Goal: Task Accomplishment & Management: Complete application form

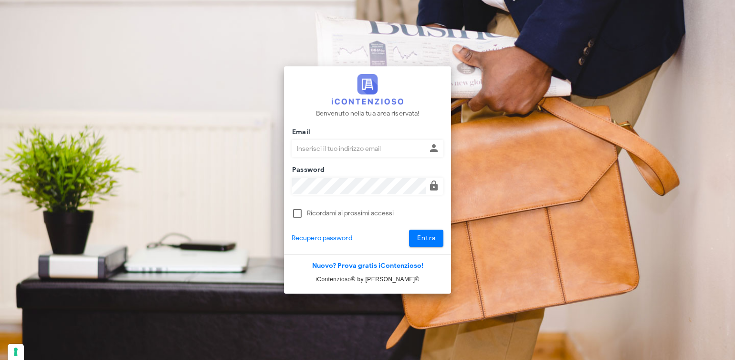
type input "avvocatobrunomaviglia@gmail.com"
click at [439, 248] on div "Benvenuto nella tua area riservata! Email avvocatobrunomaviglia@gmail.com Passw…" at bounding box center [367, 160] width 167 height 188
click at [438, 244] on button "Entra" at bounding box center [426, 238] width 35 height 17
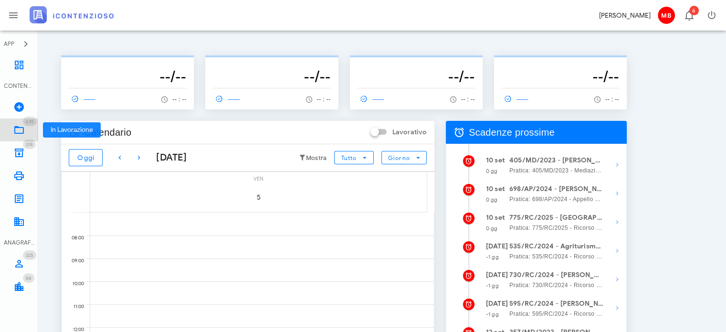
click at [28, 128] on link "635 In Lavorazione 635" at bounding box center [19, 129] width 38 height 23
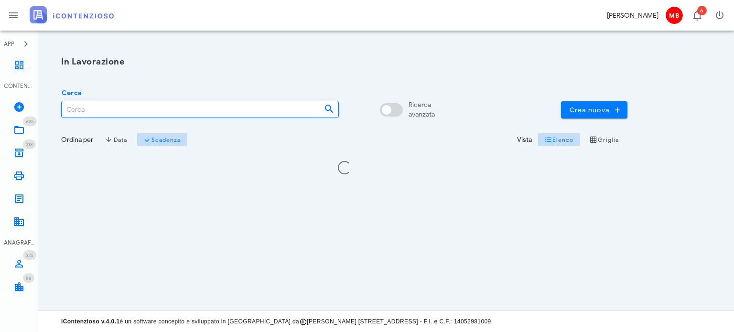
click at [137, 112] on input "Cerca" at bounding box center [189, 109] width 255 height 16
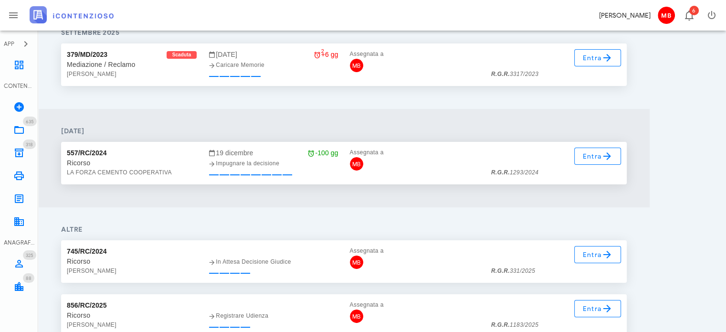
scroll to position [209, 0]
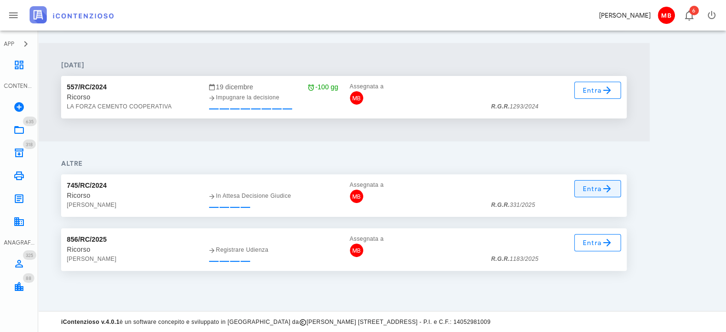
type input "331"
click at [606, 192] on icon at bounding box center [607, 188] width 11 height 11
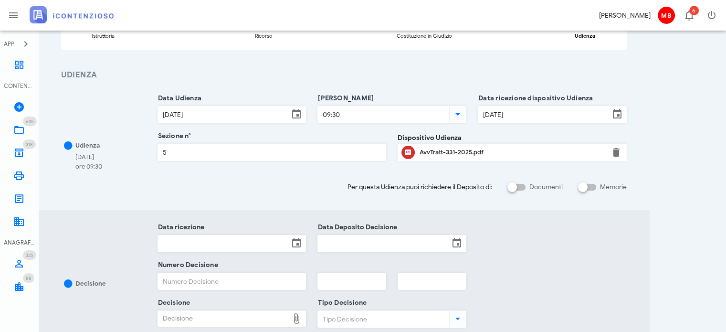
scroll to position [129, 0]
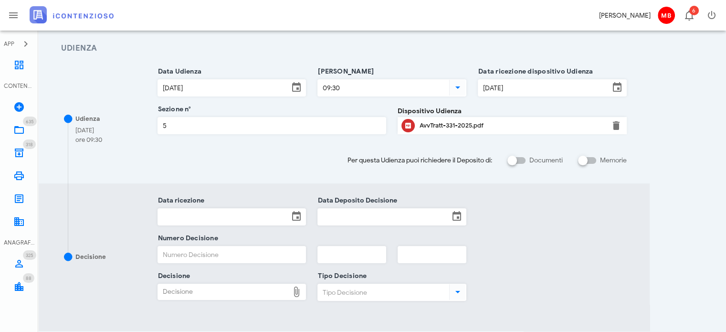
click at [210, 217] on input "Data ricezione" at bounding box center [223, 217] width 131 height 16
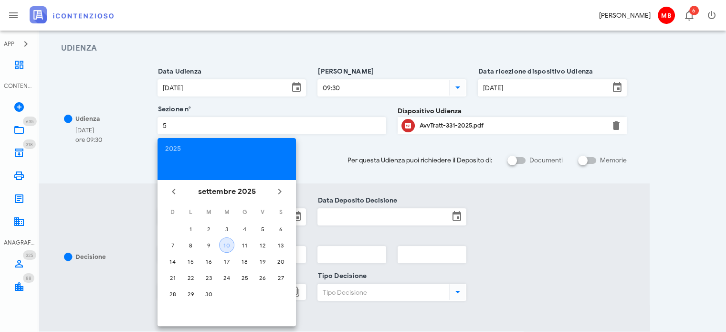
click at [230, 242] on div "10" at bounding box center [227, 245] width 14 height 7
type input "[DATE]"
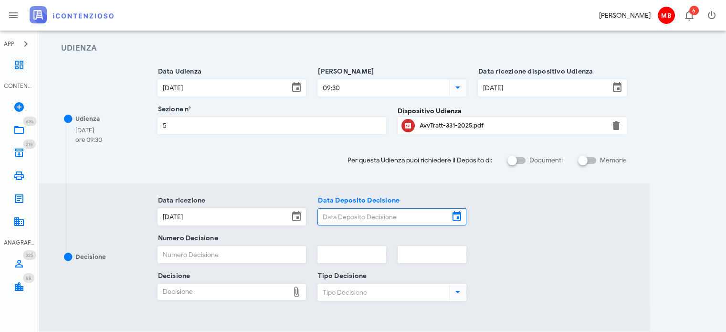
click at [351, 216] on input "Data Deposito Decisione" at bounding box center [383, 217] width 131 height 16
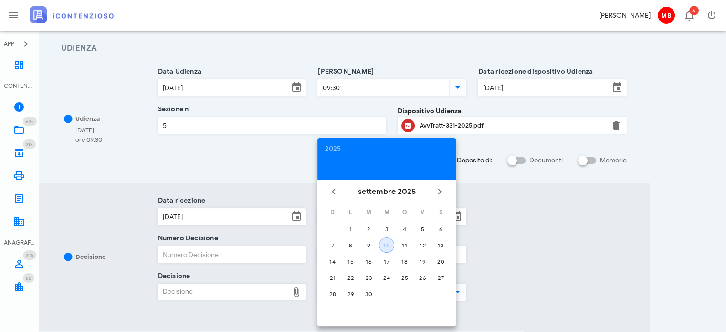
click at [382, 245] on div "10" at bounding box center [387, 245] width 14 height 7
type input "10/09/2025"
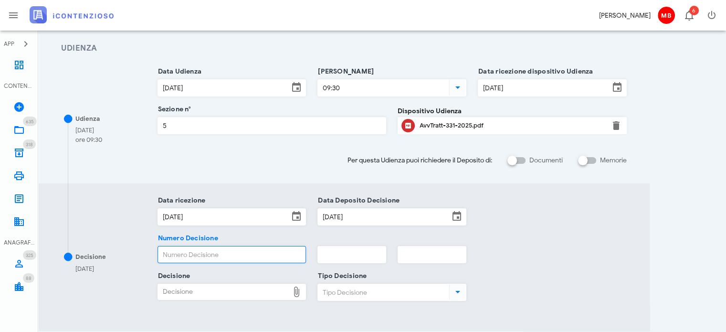
click at [273, 255] on input "Numero Decisione" at bounding box center [232, 254] width 148 height 16
type input "1587"
click at [323, 253] on input "text" at bounding box center [352, 254] width 68 height 16
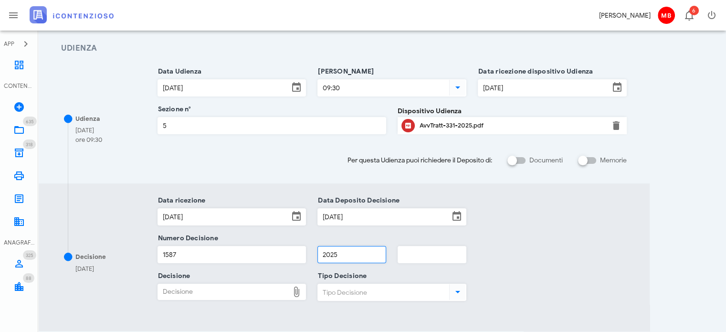
type input "2025"
click at [169, 291] on div "Decisione" at bounding box center [223, 291] width 131 height 15
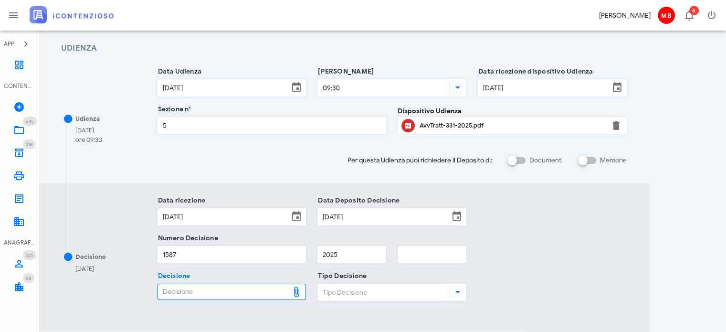
type input "C:\fakepath\Sentenza_RG_000331_2025_UD_31032025.pdf"
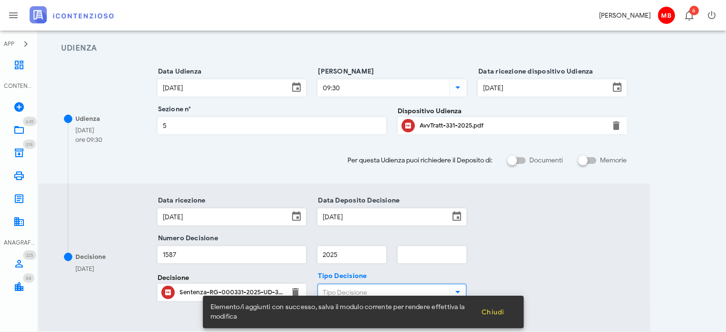
click at [363, 292] on input "Tipo Decisione" at bounding box center [382, 292] width 129 height 16
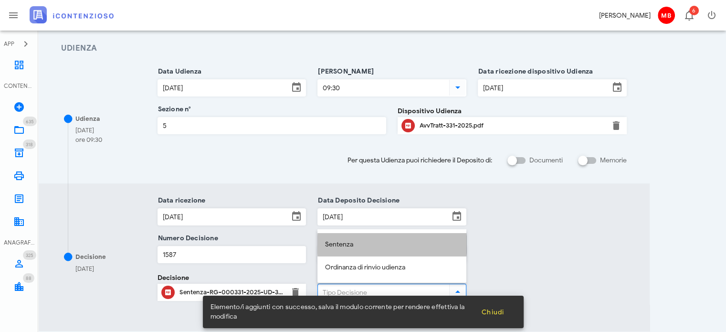
click at [354, 243] on div "Sentenza" at bounding box center [392, 245] width 134 height 8
type input "Sentenza"
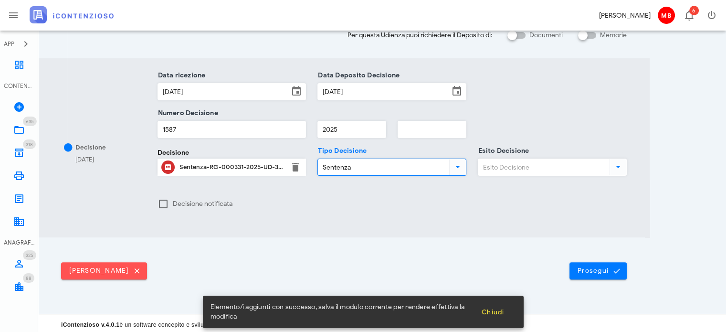
scroll to position [256, 0]
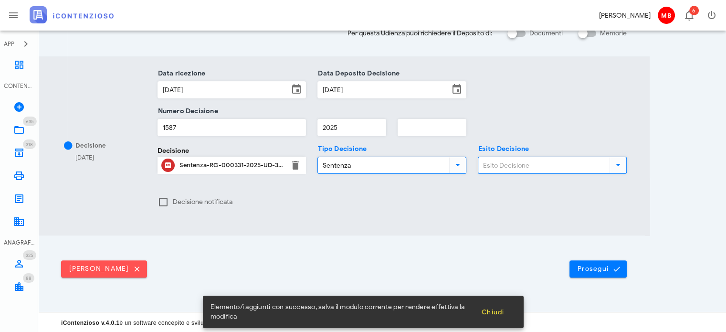
click at [520, 158] on input "Esito Decisione" at bounding box center [543, 165] width 129 height 16
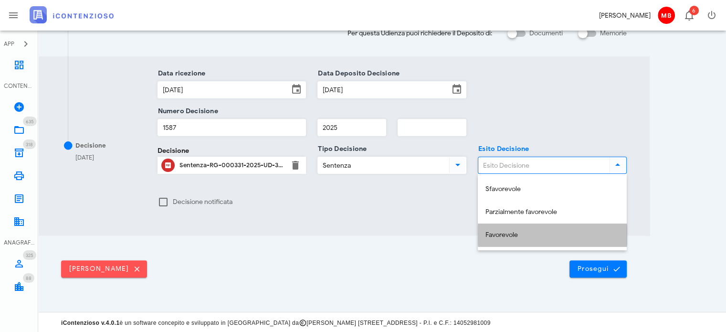
click at [510, 236] on div "Favorevole" at bounding box center [553, 235] width 134 height 8
type input "Favorevole"
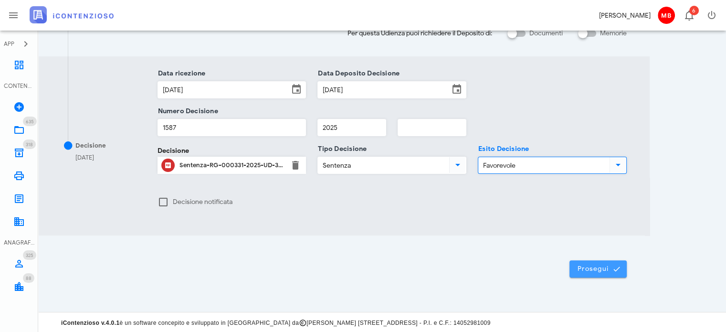
click at [598, 265] on span "Prosegui" at bounding box center [598, 269] width 42 height 9
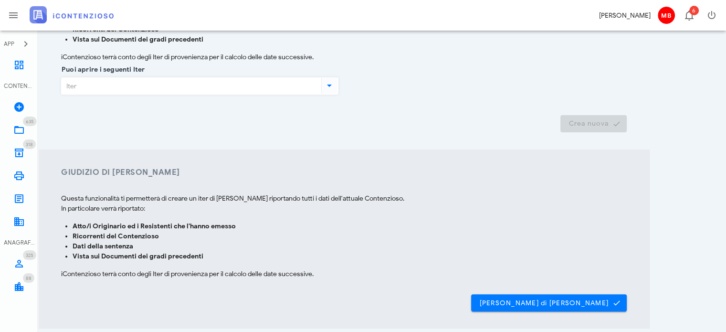
scroll to position [249, 0]
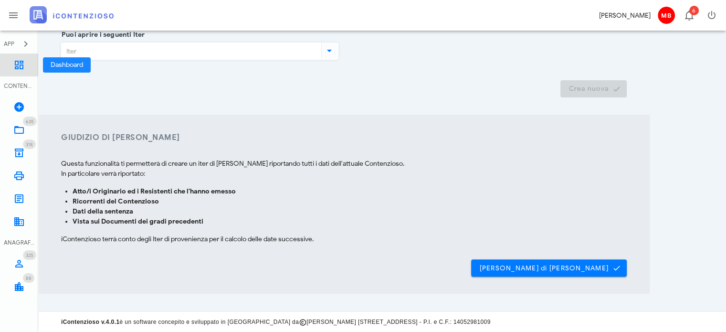
click at [18, 66] on icon at bounding box center [18, 64] width 11 height 11
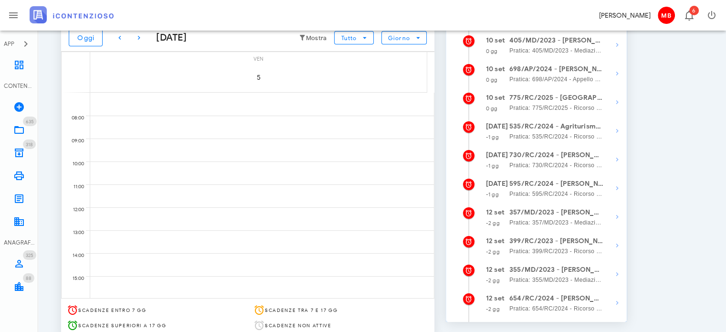
scroll to position [68, 0]
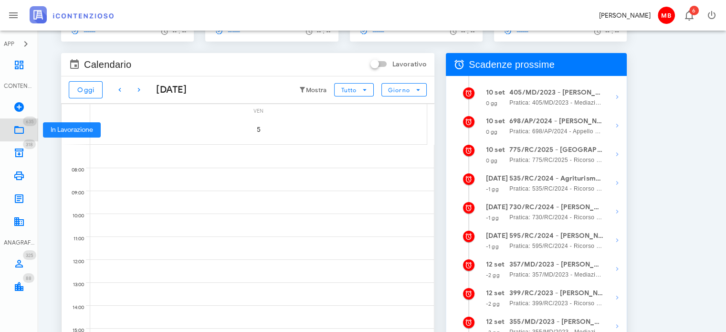
click at [23, 131] on icon at bounding box center [18, 129] width 11 height 11
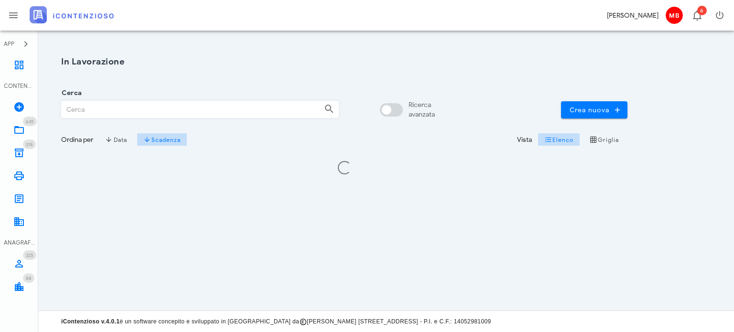
click at [106, 107] on input "Cerca" at bounding box center [189, 109] width 255 height 16
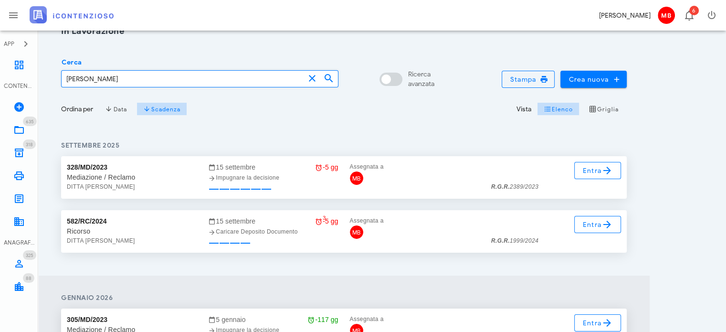
scroll to position [48, 0]
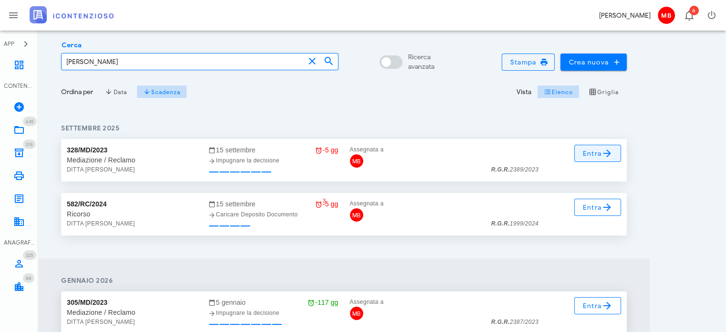
type input "graceffa"
click at [588, 152] on span "Entra" at bounding box center [598, 153] width 31 height 11
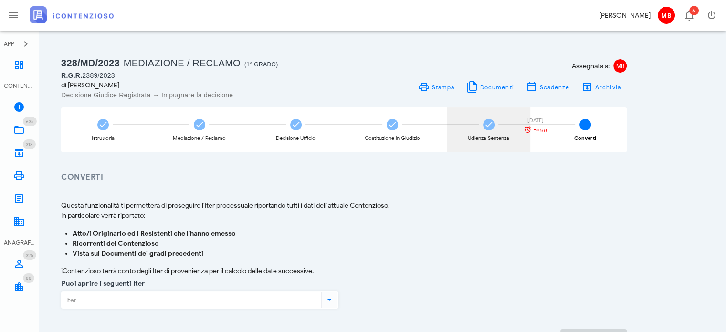
click at [474, 129] on div "Udienza Sentenza [DATE] -5 gg" at bounding box center [489, 129] width 84 height 45
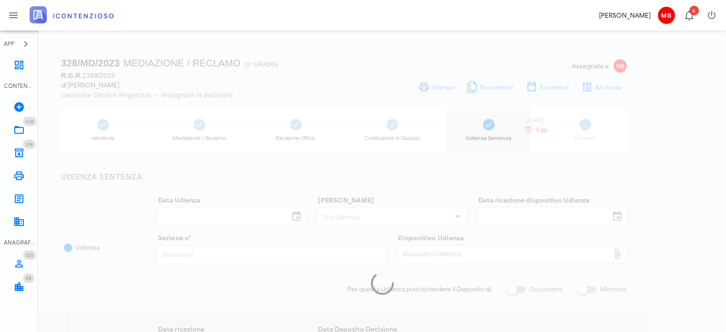
type input "[DATE]"
type input "09:00"
type input "[DATE]"
type input "3"
checkbox input "true"
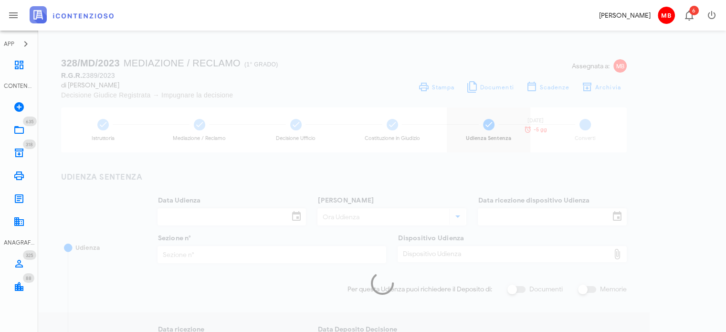
type input "13/02/2025"
type input "399"
type input "2025"
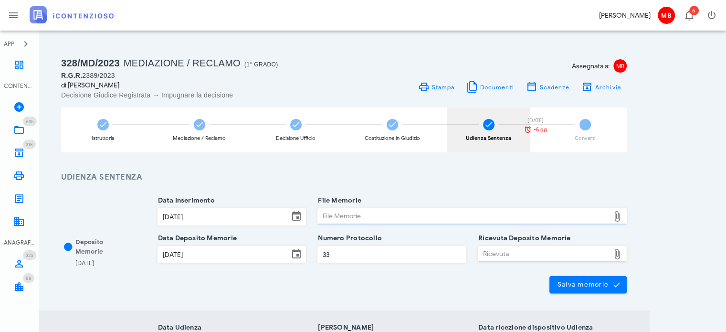
type input "Sentenza"
type input "Favorevole"
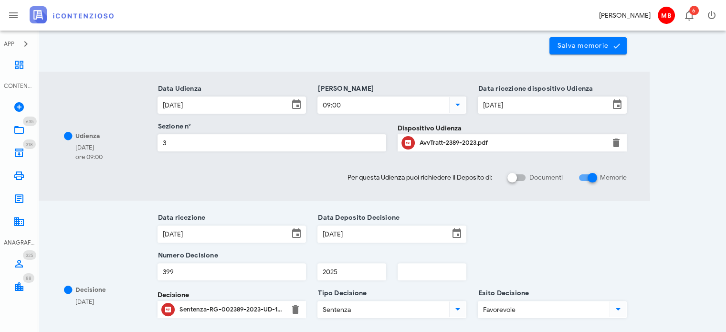
scroll to position [334, 0]
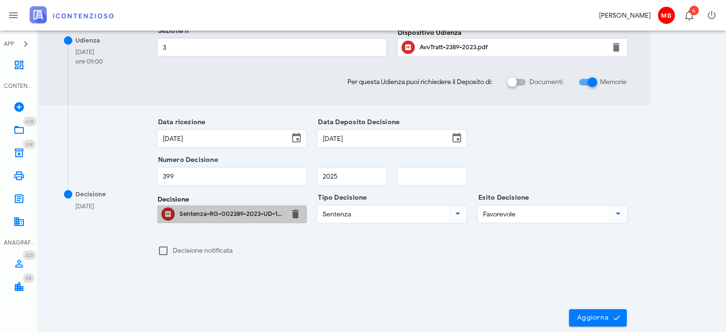
click at [244, 208] on div "Sentenza-RG-002389-2023-UD-15012025.pdf" at bounding box center [232, 213] width 105 height 15
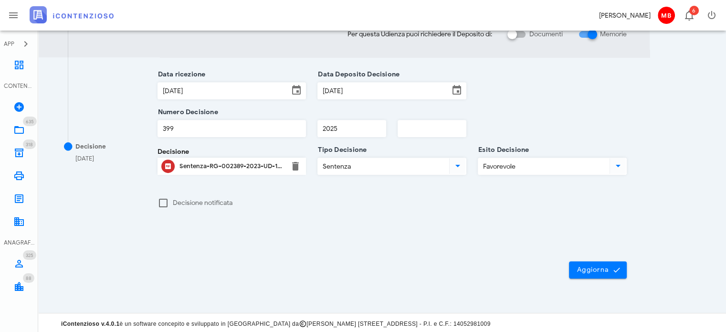
scroll to position [383, 0]
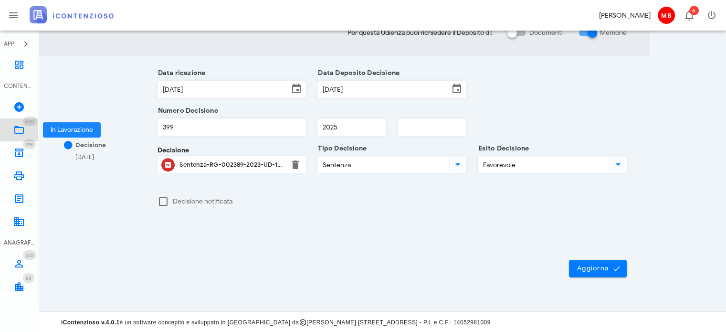
click at [23, 127] on icon at bounding box center [18, 129] width 11 height 11
